Goal: Check status

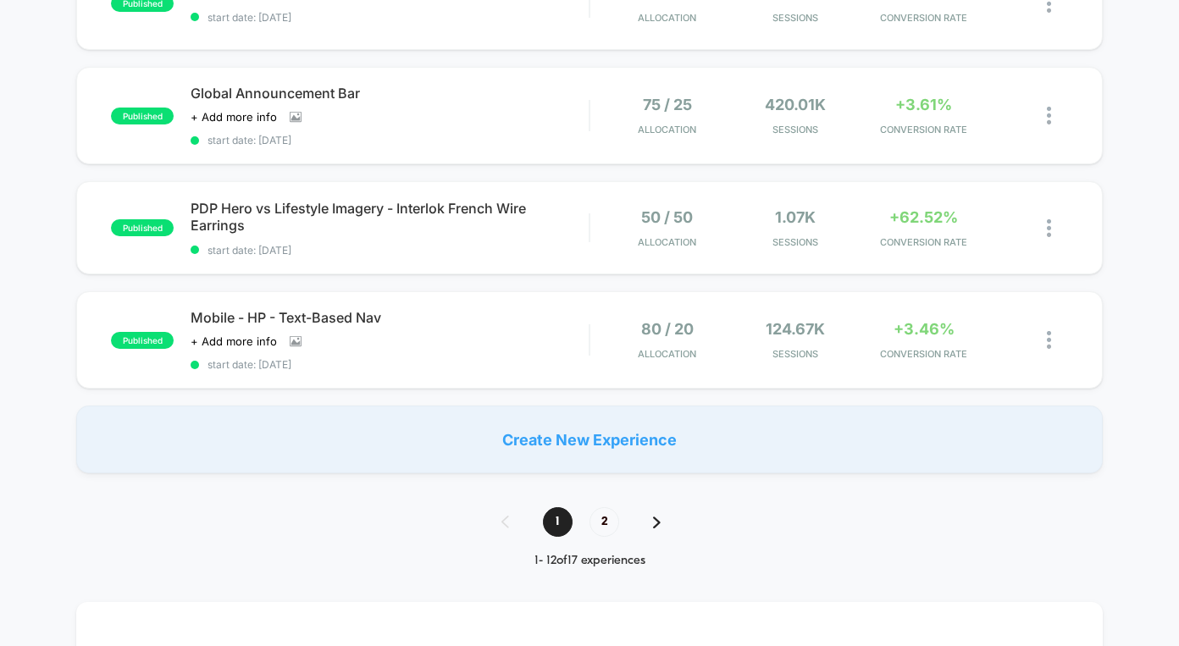
scroll to position [1111, 0]
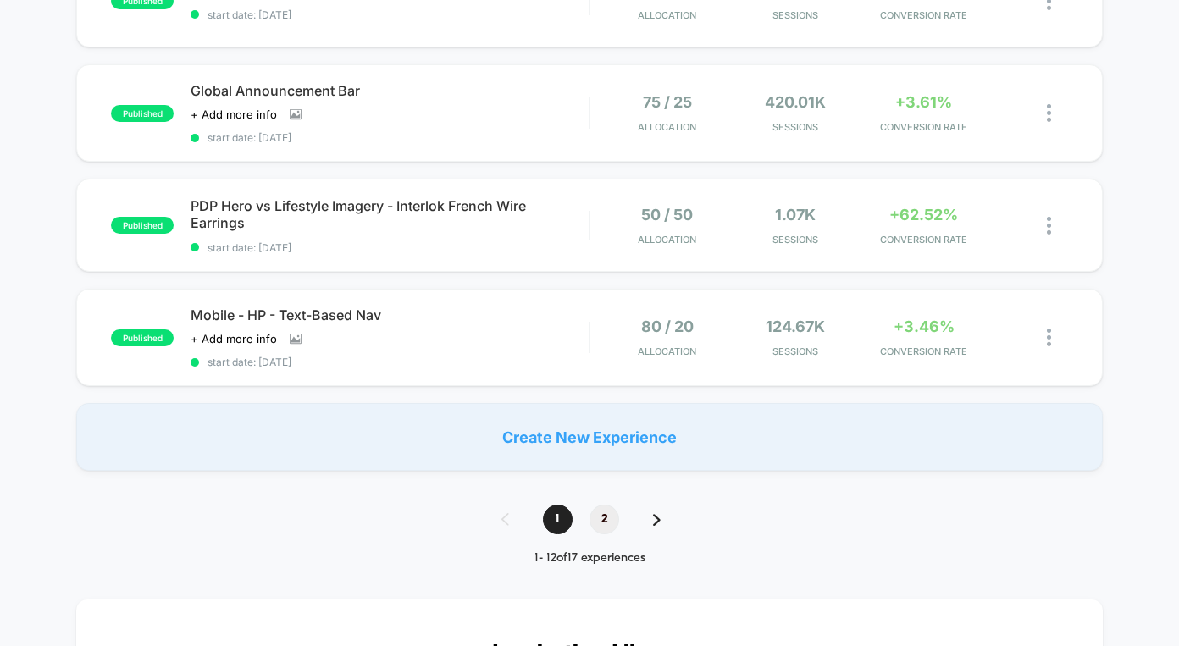
click at [605, 506] on span "2" at bounding box center [605, 520] width 30 height 30
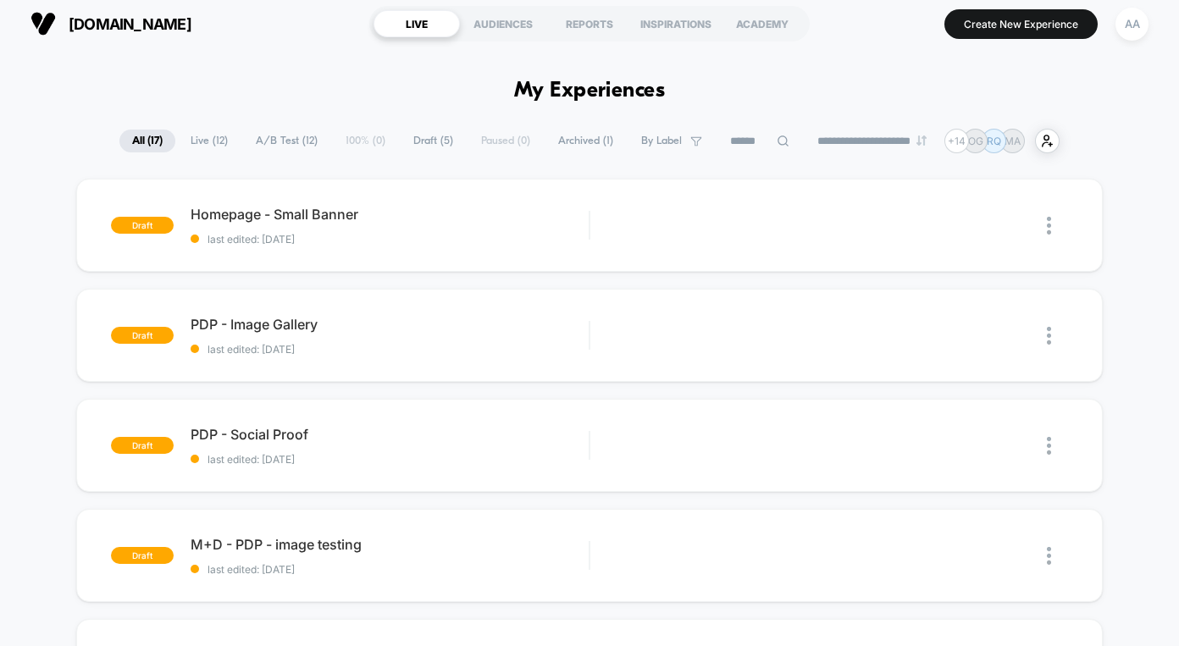
scroll to position [0, 0]
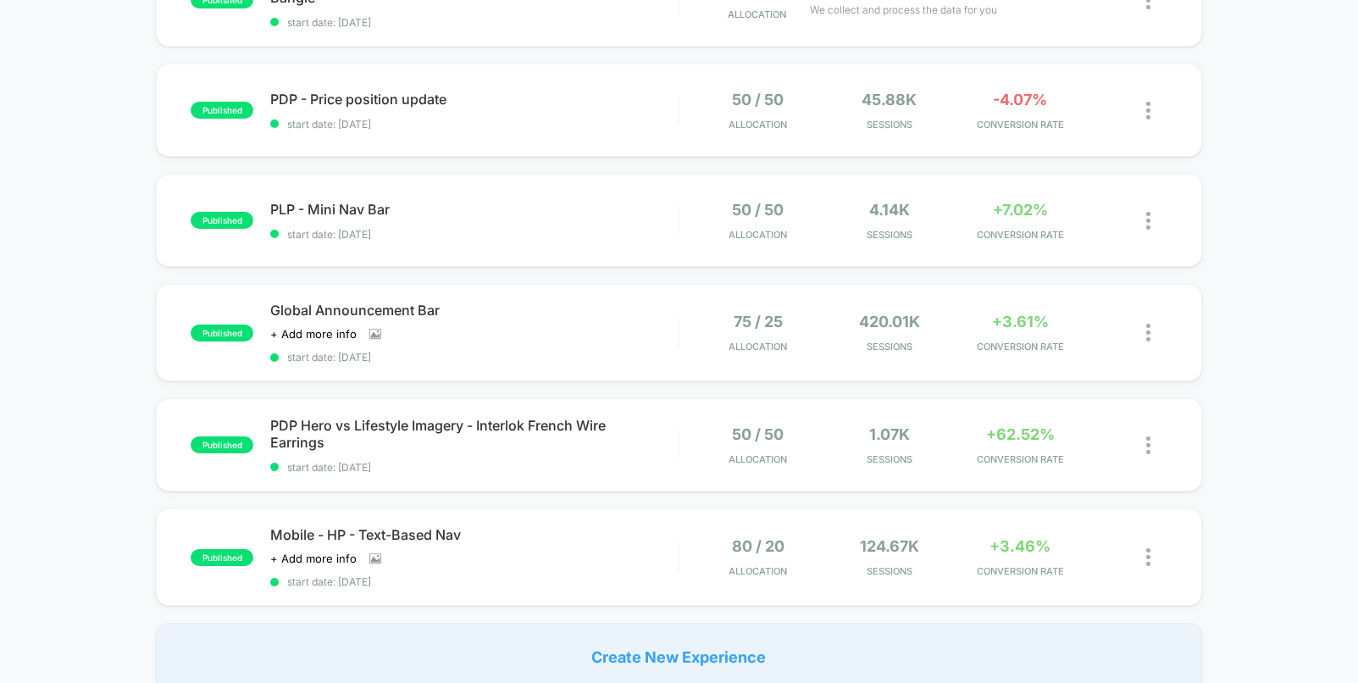
scroll to position [895, 0]
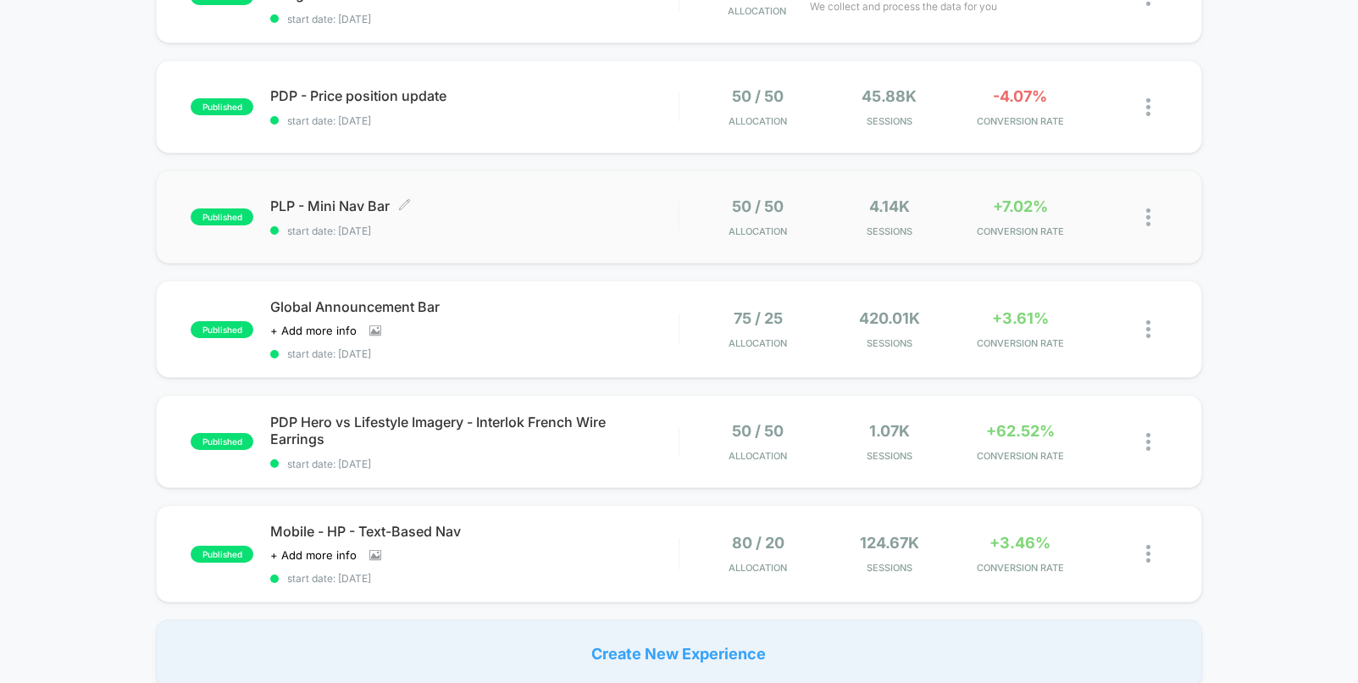
click at [583, 235] on span "start date: [DATE]" at bounding box center [473, 230] width 407 height 13
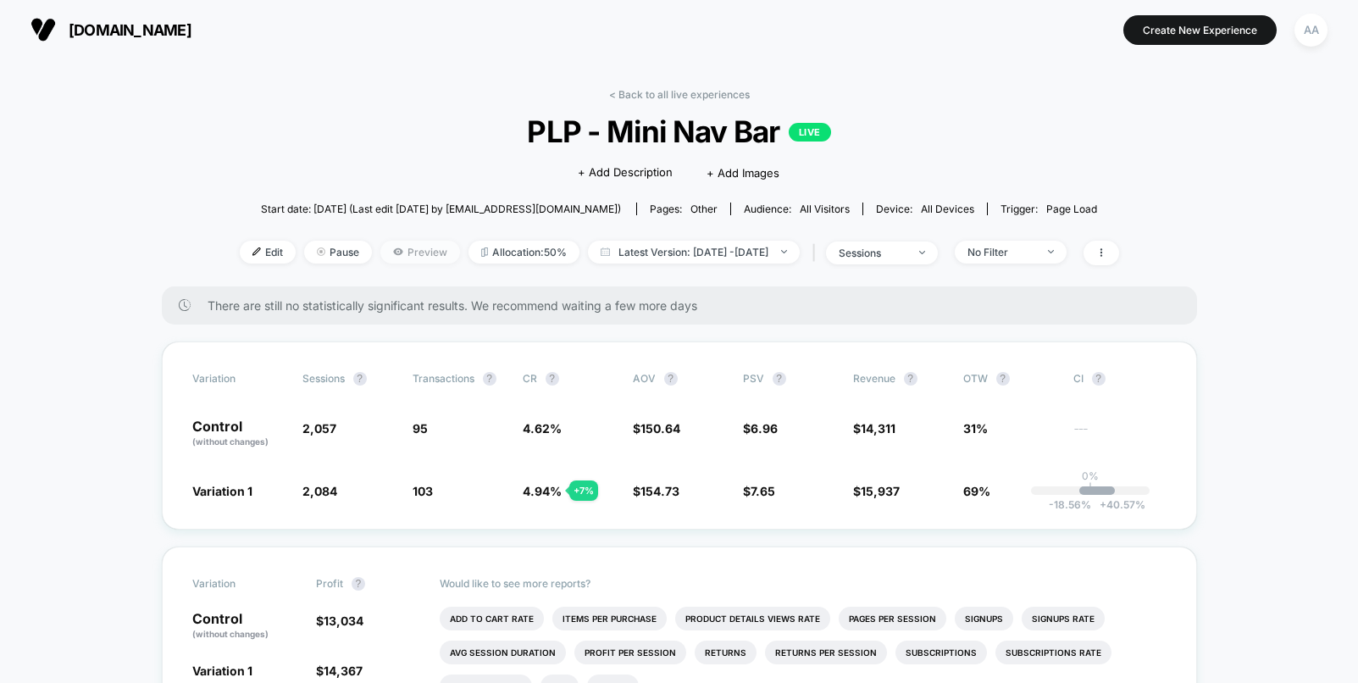
click at [385, 249] on span "Preview" at bounding box center [420, 252] width 80 height 23
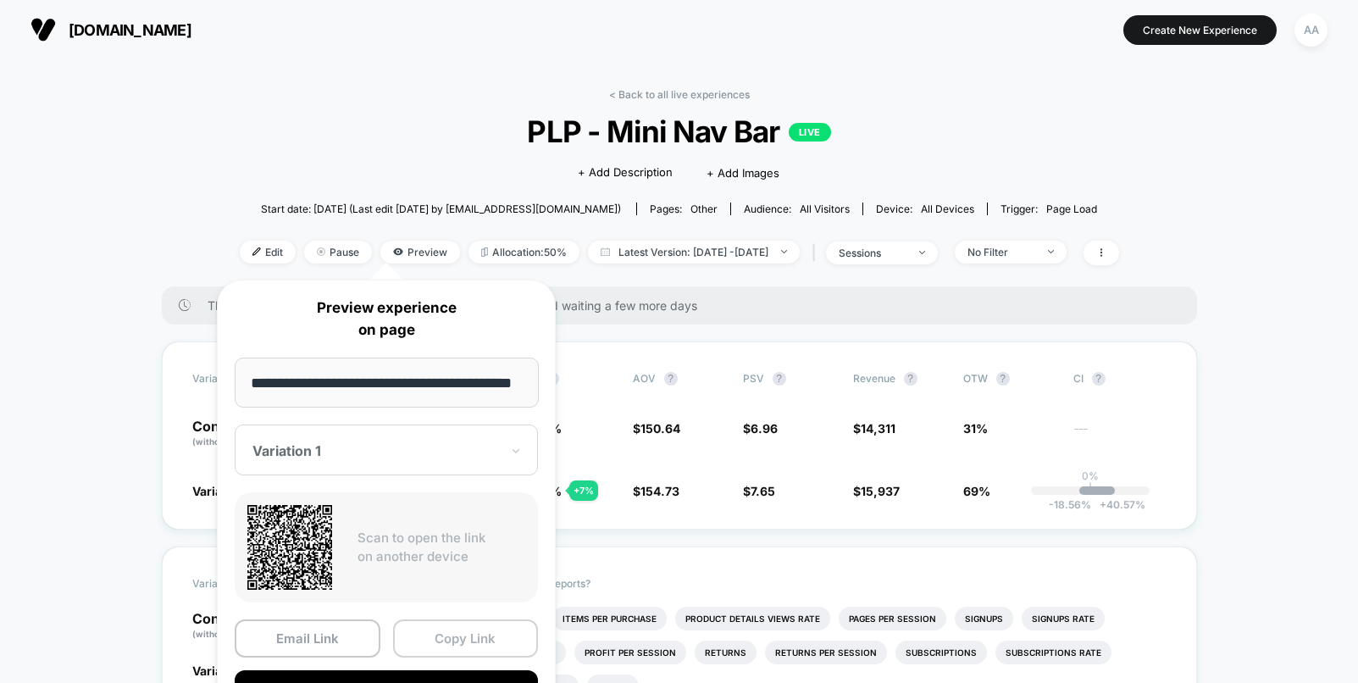
click at [438, 638] on button "Copy Link" at bounding box center [466, 638] width 146 height 38
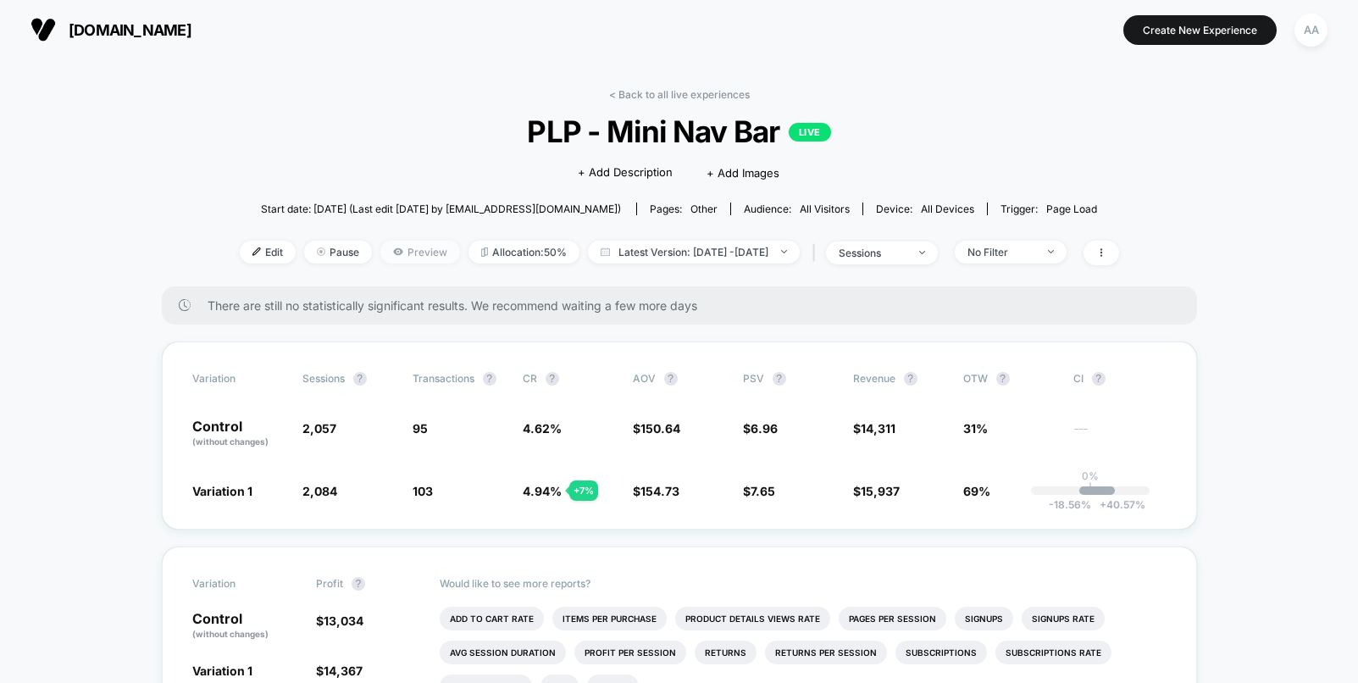
click at [380, 241] on span "Preview" at bounding box center [420, 252] width 80 height 23
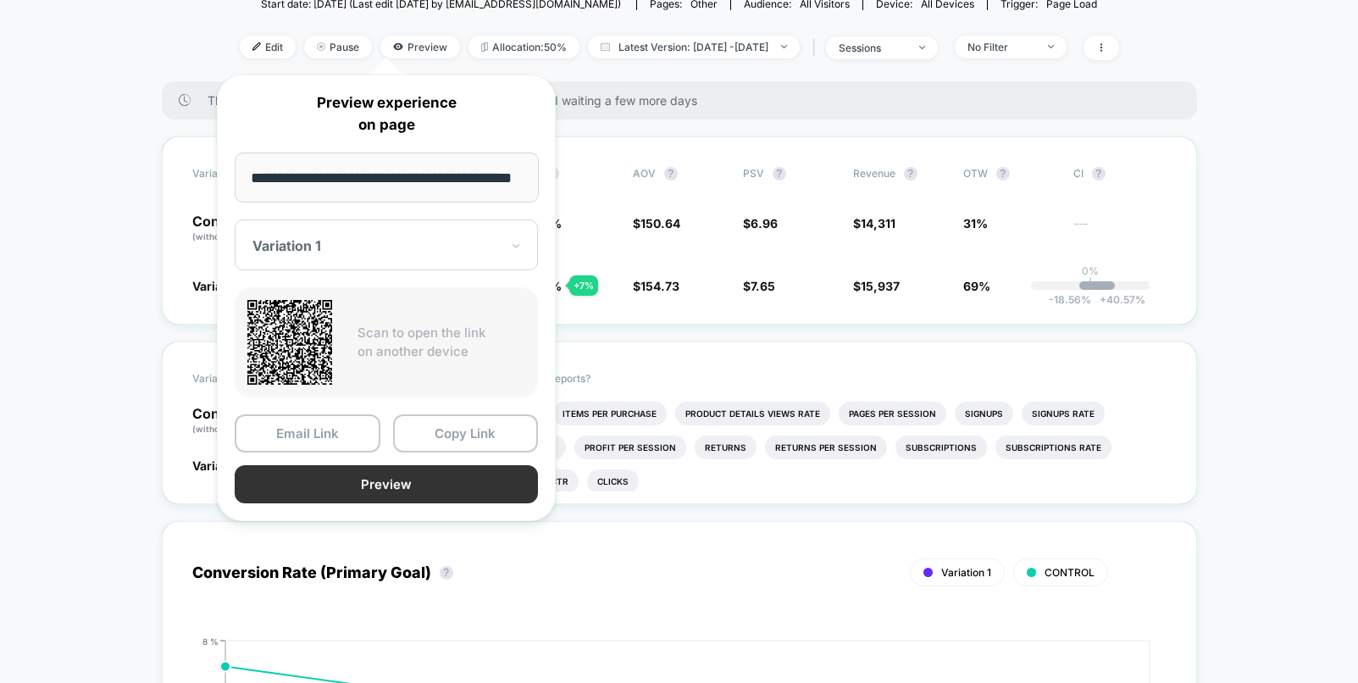
click at [427, 482] on button "Preview" at bounding box center [386, 484] width 303 height 38
